Goal: Information Seeking & Learning: Find contact information

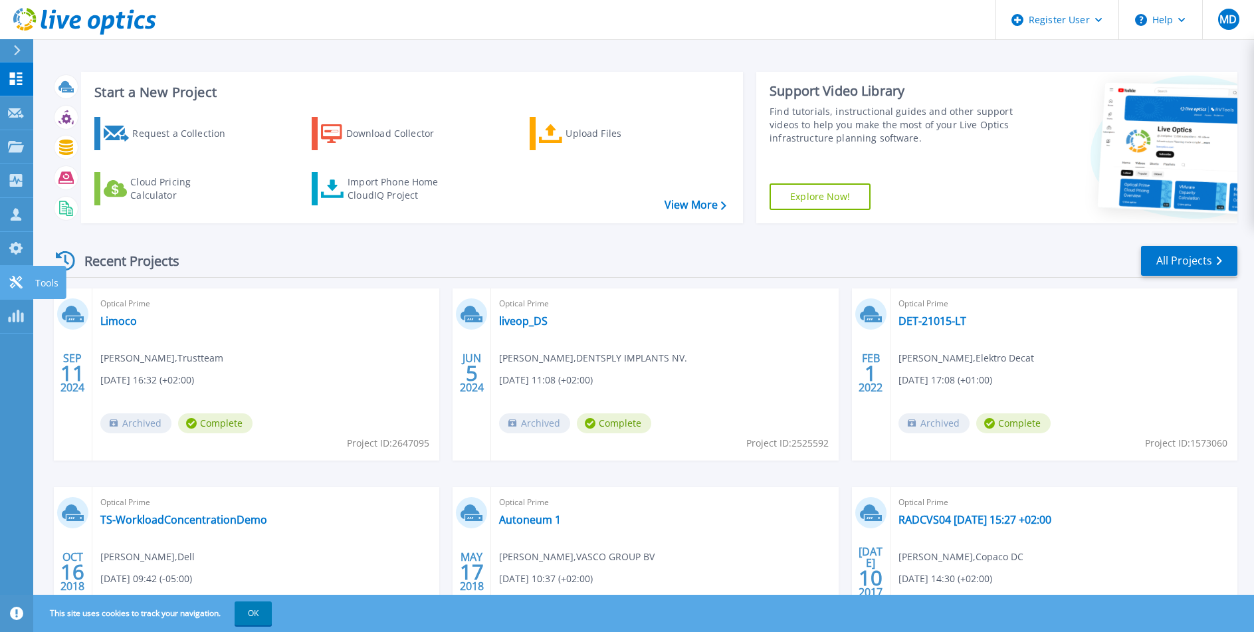
click at [13, 279] on icon at bounding box center [15, 282] width 13 height 13
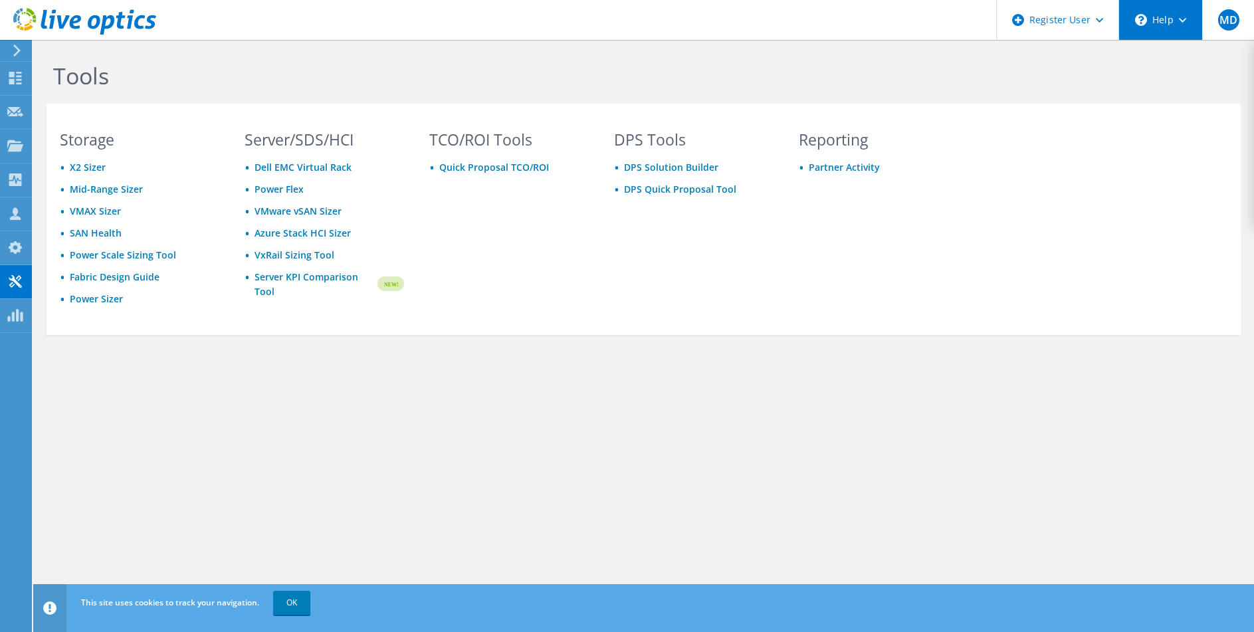
click at [1178, 25] on div "\n Help" at bounding box center [1160, 20] width 84 height 40
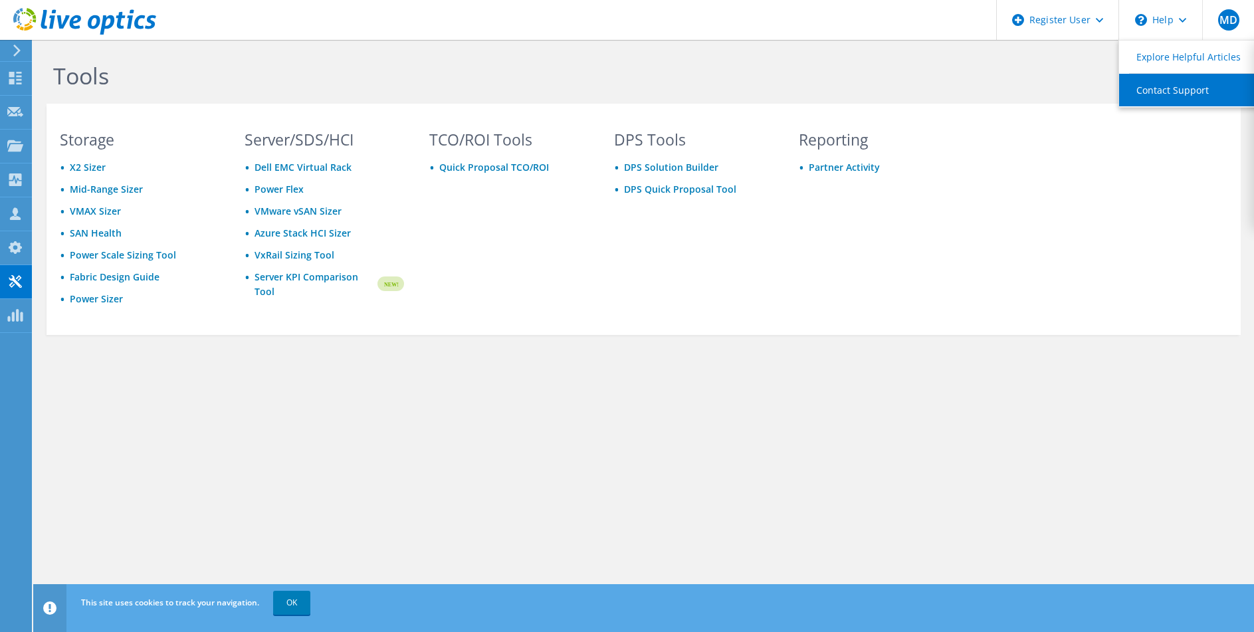
click at [1172, 92] on link "Contact Support" at bounding box center [1193, 90] width 148 height 33
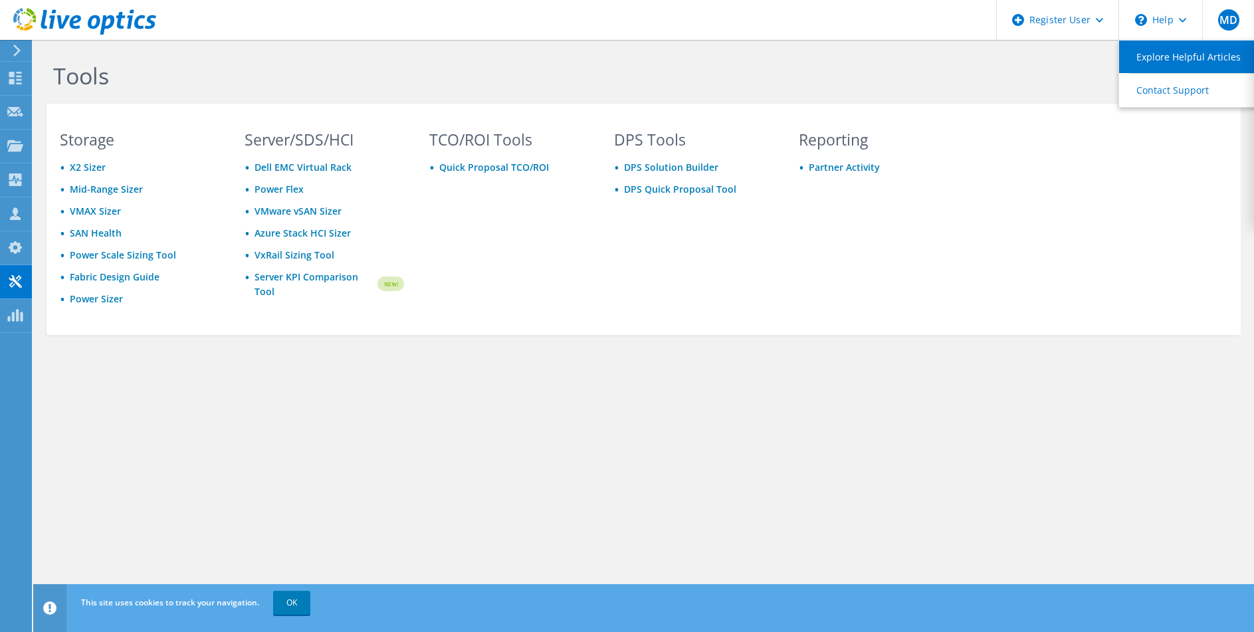
click at [1215, 55] on link "Explore Helpful Articles" at bounding box center [1193, 57] width 148 height 33
